Goal: Information Seeking & Learning: Understand process/instructions

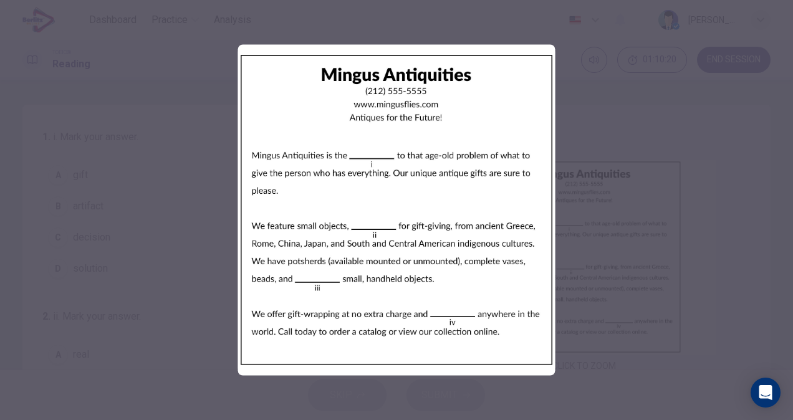
drag, startPoint x: 277, startPoint y: 160, endPoint x: 360, endPoint y: 162, distance: 83.6
click at [359, 162] on img at bounding box center [396, 210] width 317 height 331
click at [387, 213] on img at bounding box center [396, 210] width 317 height 331
drag, startPoint x: 430, startPoint y: 259, endPoint x: 447, endPoint y: 265, distance: 17.4
click at [430, 259] on img at bounding box center [396, 210] width 317 height 331
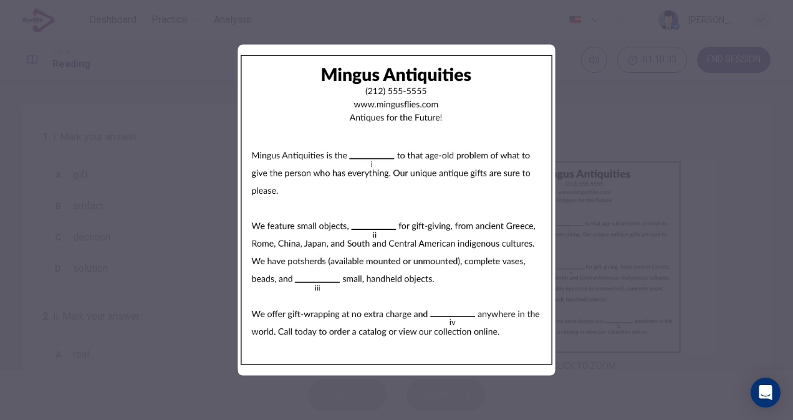
click at [616, 126] on div at bounding box center [396, 210] width 793 height 420
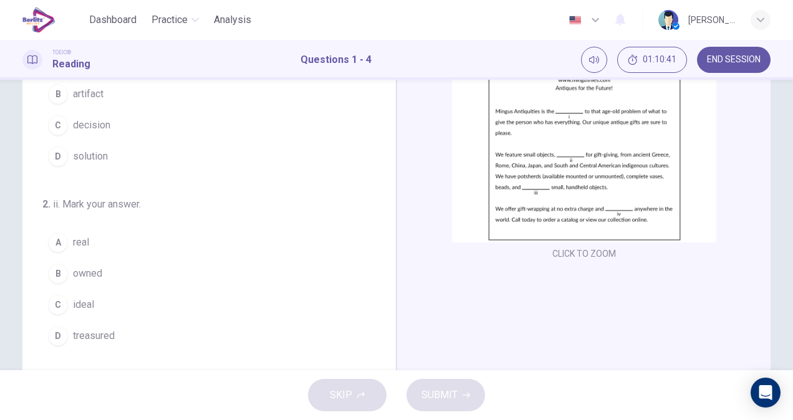
scroll to position [125, 0]
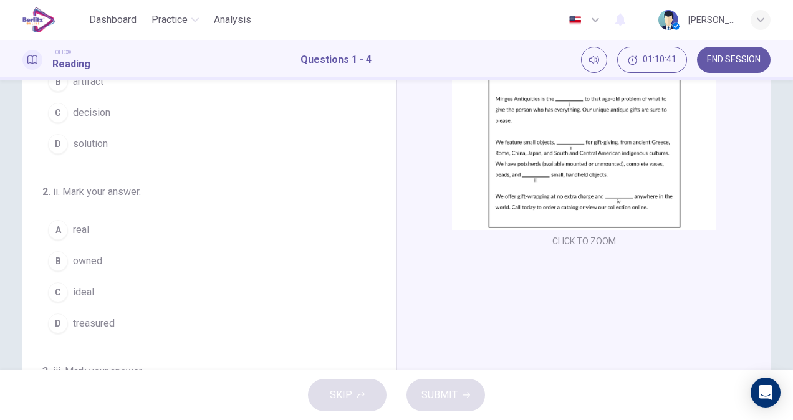
click at [536, 186] on img at bounding box center [584, 132] width 264 height 195
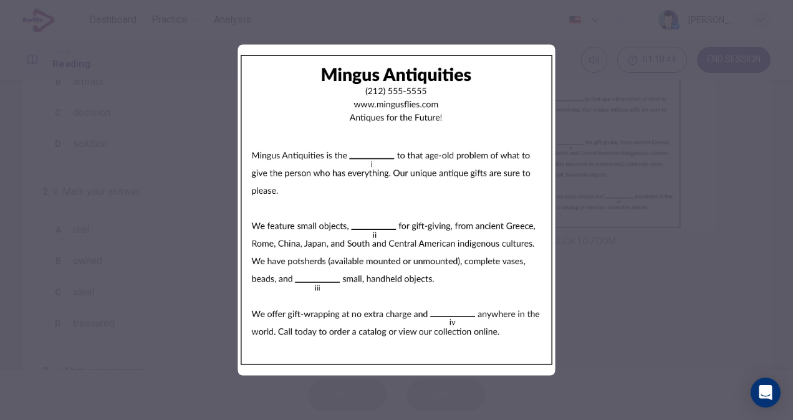
click at [570, 181] on div at bounding box center [396, 210] width 793 height 420
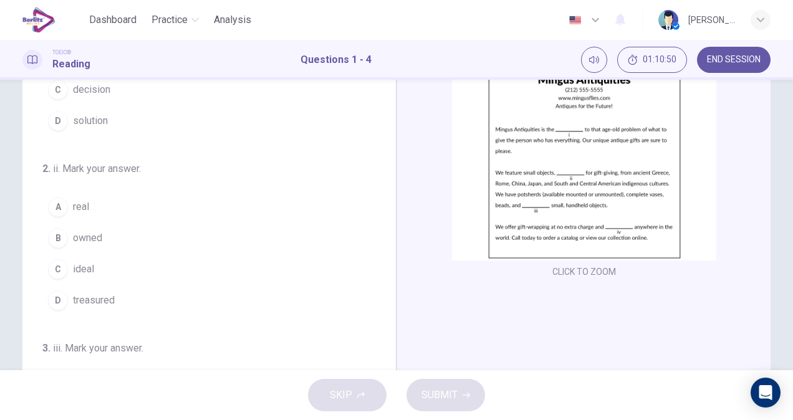
scroll to position [0, 0]
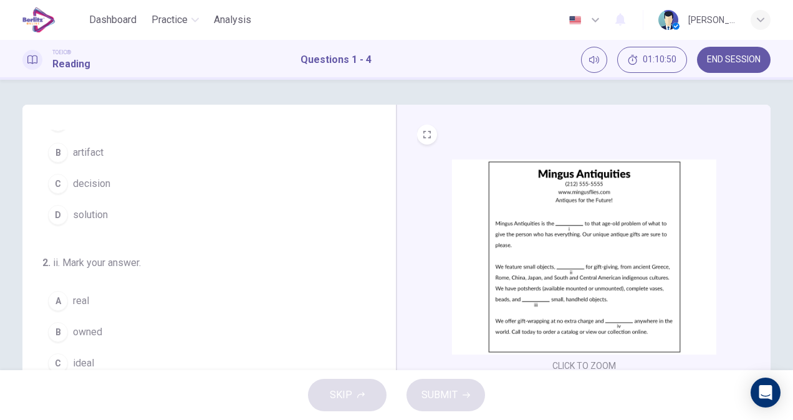
click at [507, 242] on img at bounding box center [584, 257] width 264 height 195
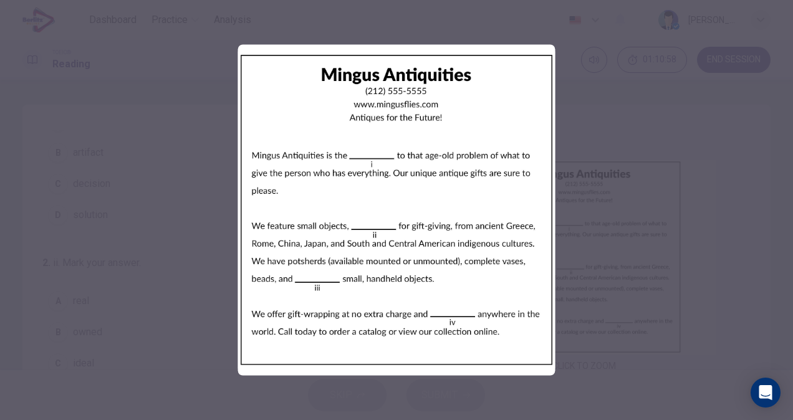
click at [131, 230] on div at bounding box center [396, 210] width 793 height 420
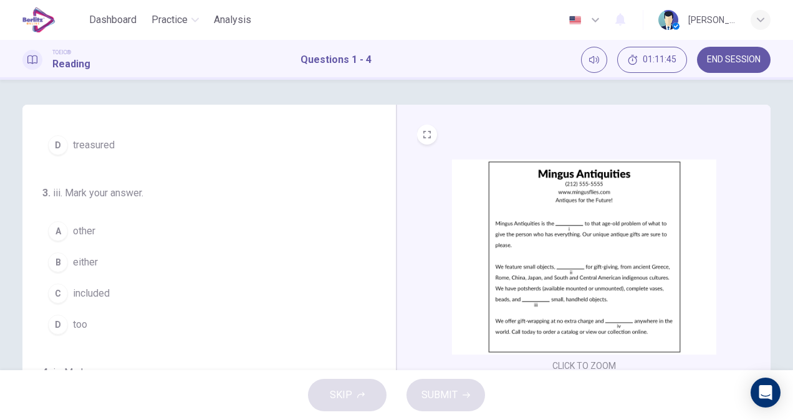
scroll to position [62, 0]
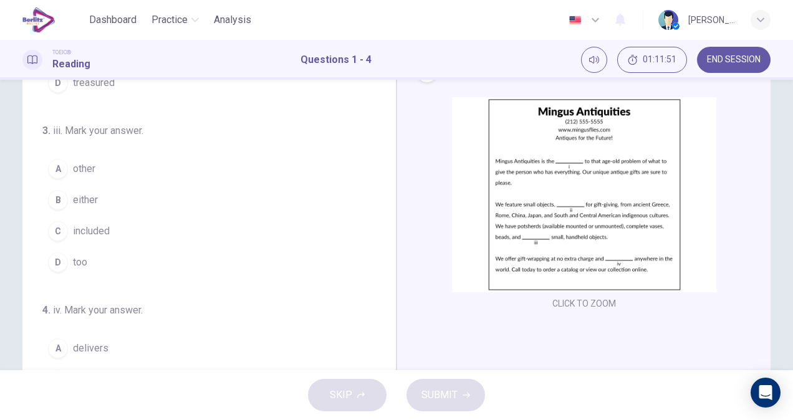
click at [130, 211] on button "B either" at bounding box center [201, 200] width 319 height 31
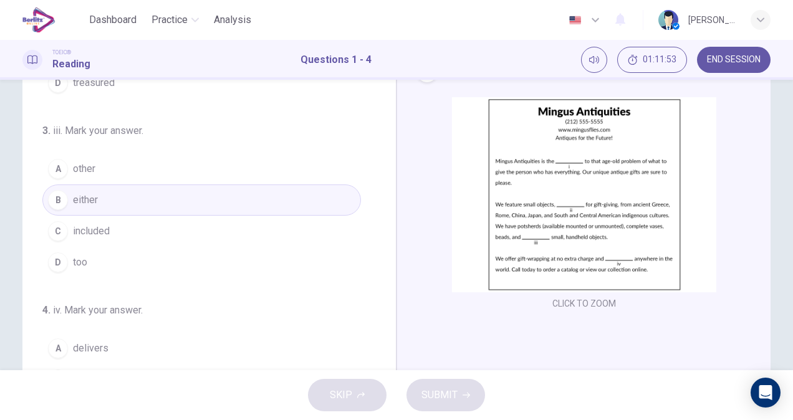
click at [95, 175] on button "A other" at bounding box center [201, 168] width 319 height 31
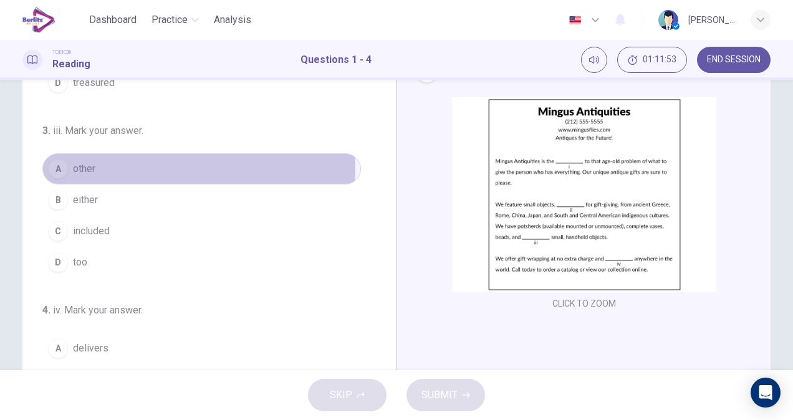
click at [94, 165] on button "A other" at bounding box center [201, 168] width 319 height 31
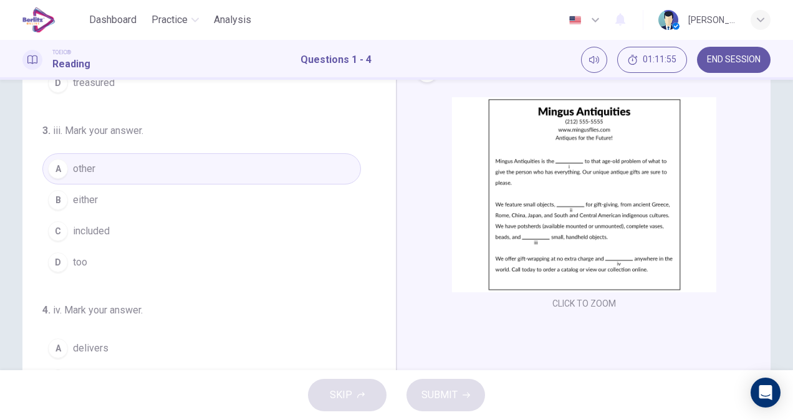
click at [551, 196] on img at bounding box center [584, 194] width 264 height 195
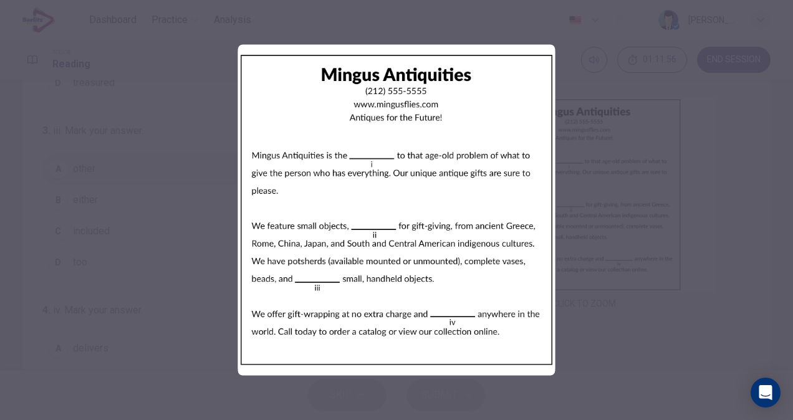
click at [364, 150] on img at bounding box center [396, 210] width 317 height 331
drag, startPoint x: 360, startPoint y: 187, endPoint x: 366, endPoint y: 203, distance: 16.6
click at [365, 200] on img at bounding box center [396, 210] width 317 height 331
drag, startPoint x: 372, startPoint y: 226, endPoint x: 412, endPoint y: 233, distance: 41.1
click at [372, 227] on img at bounding box center [396, 210] width 317 height 331
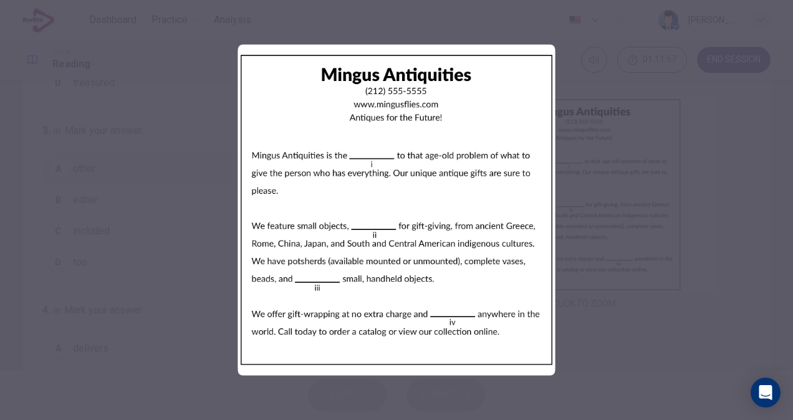
click at [695, 186] on div at bounding box center [396, 210] width 793 height 420
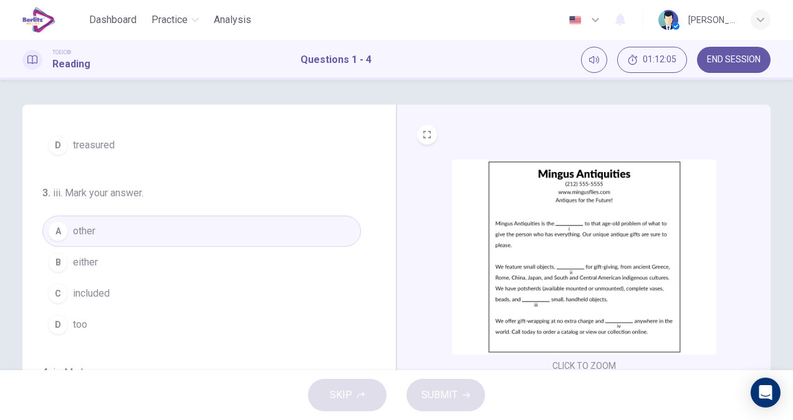
scroll to position [0, 0]
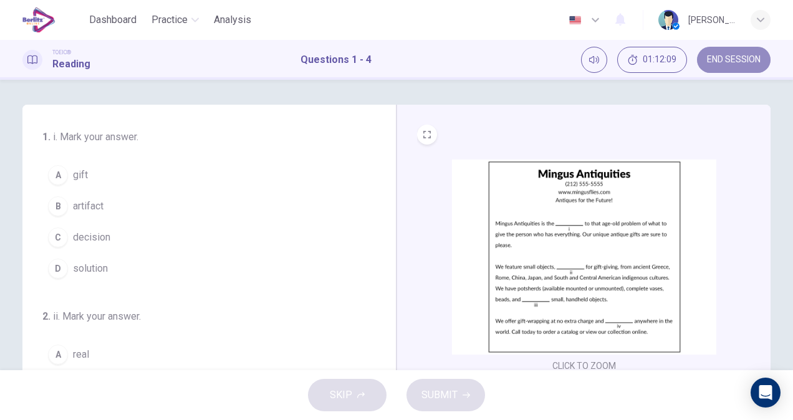
click at [721, 69] on button "END SESSION" at bounding box center [734, 60] width 74 height 26
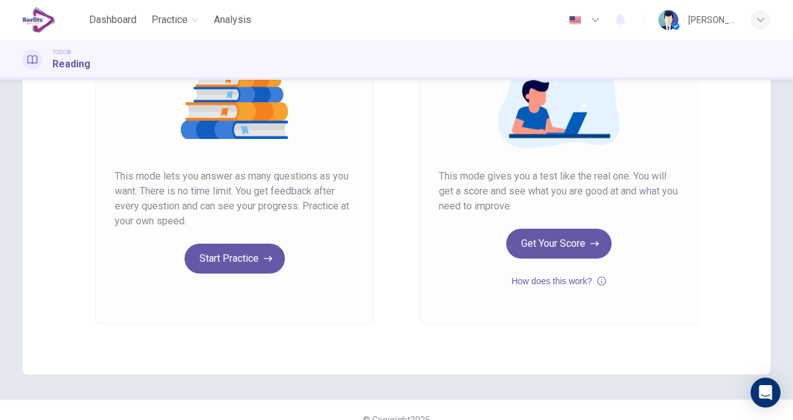
scroll to position [183, 0]
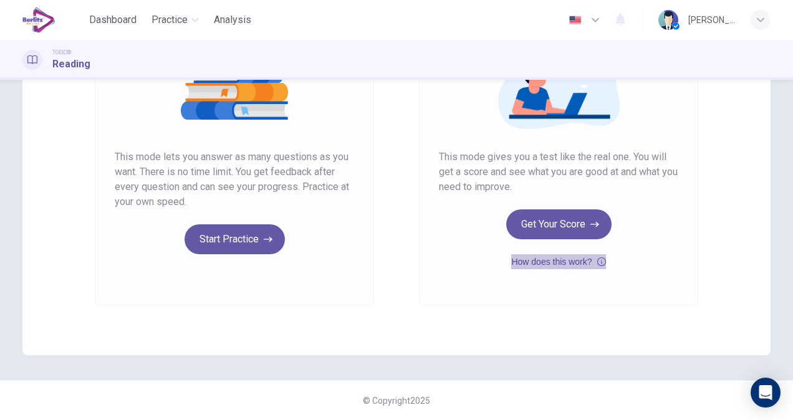
click at [556, 261] on button "How does this work?" at bounding box center [558, 261] width 94 height 15
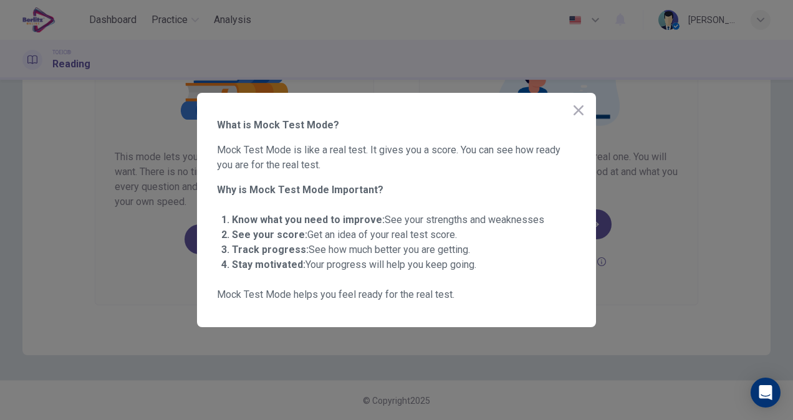
drag, startPoint x: 255, startPoint y: 126, endPoint x: 326, endPoint y: 130, distance: 71.2
click at [326, 130] on span "What is Mock Test Mode?" at bounding box center [396, 125] width 359 height 15
drag, startPoint x: 273, startPoint y: 153, endPoint x: 510, endPoint y: 170, distance: 237.6
click at [509, 170] on span "Mock Test Mode is like a real test. It gives you a score. You can see how ready…" at bounding box center [396, 158] width 359 height 30
click at [576, 110] on icon "button" at bounding box center [578, 110] width 15 height 15
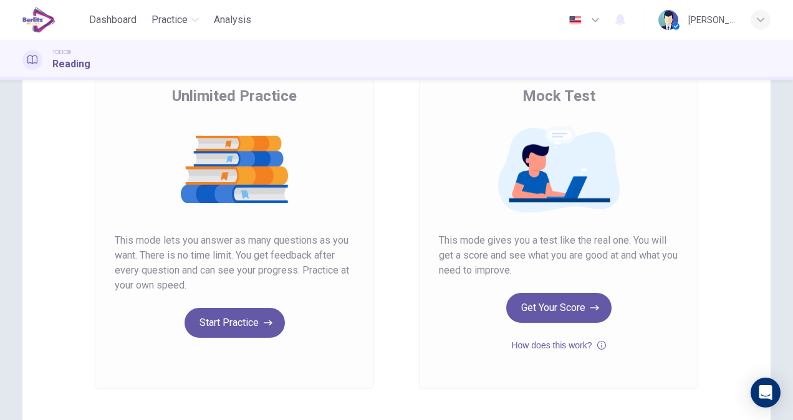
scroll to position [0, 0]
